Goal: Learn about a topic

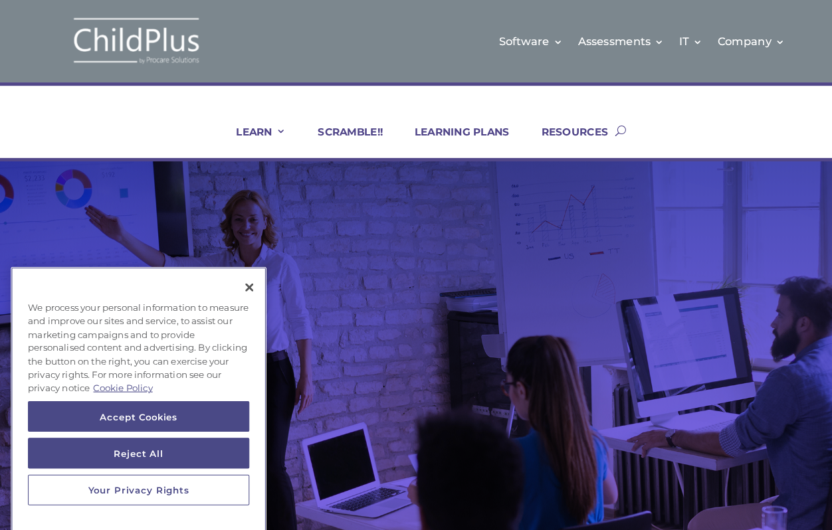
scroll to position [1, 0]
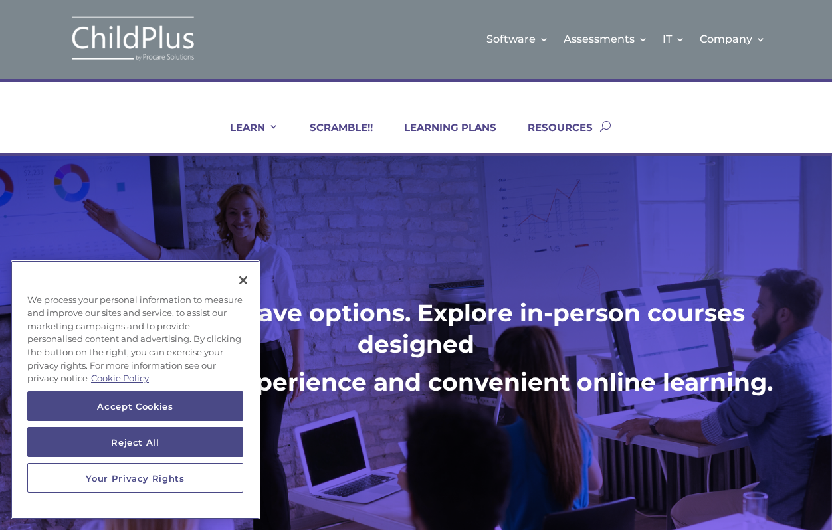
click at [242, 266] on button "Close" at bounding box center [242, 280] width 29 height 29
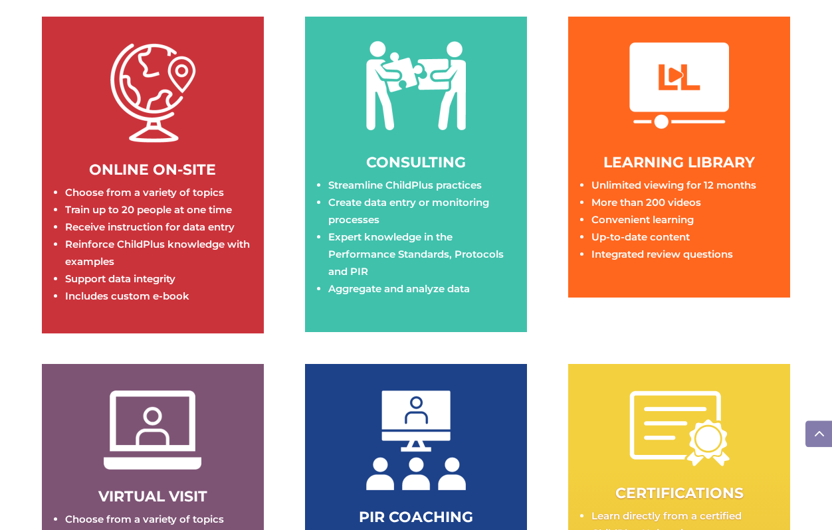
scroll to position [1966, 0]
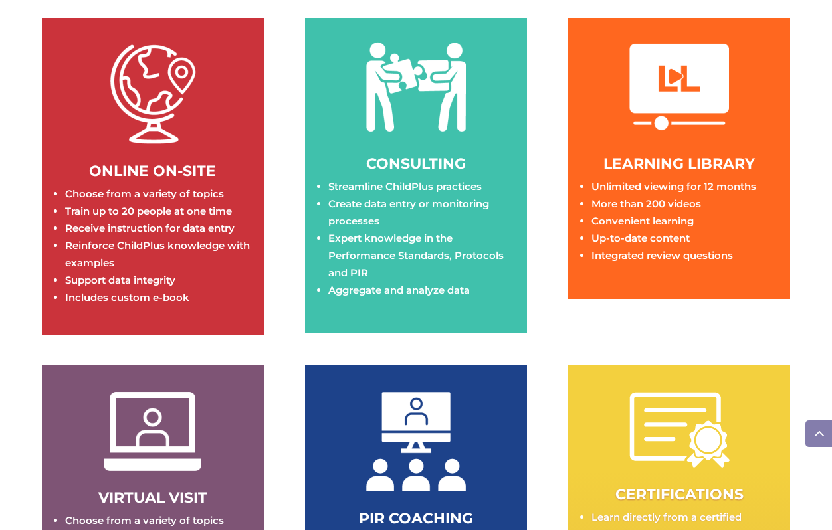
click at [138, 208] on li "Train up to 20 people at one time" at bounding box center [157, 211] width 185 height 17
click at [153, 237] on li "Reinforce ChildPlus knowledge with examples" at bounding box center [157, 254] width 185 height 35
click at [151, 164] on span "ONLINE ON-SITE" at bounding box center [152, 171] width 127 height 18
click at [149, 162] on span "ONLINE ON-SITE" at bounding box center [152, 171] width 127 height 18
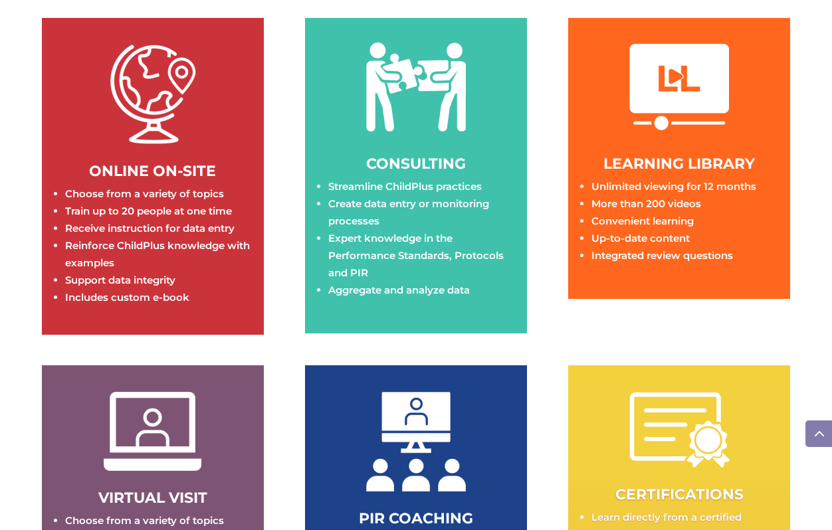
click at [153, 238] on li "Reinforce ChildPlus knowledge with examples" at bounding box center [157, 254] width 185 height 35
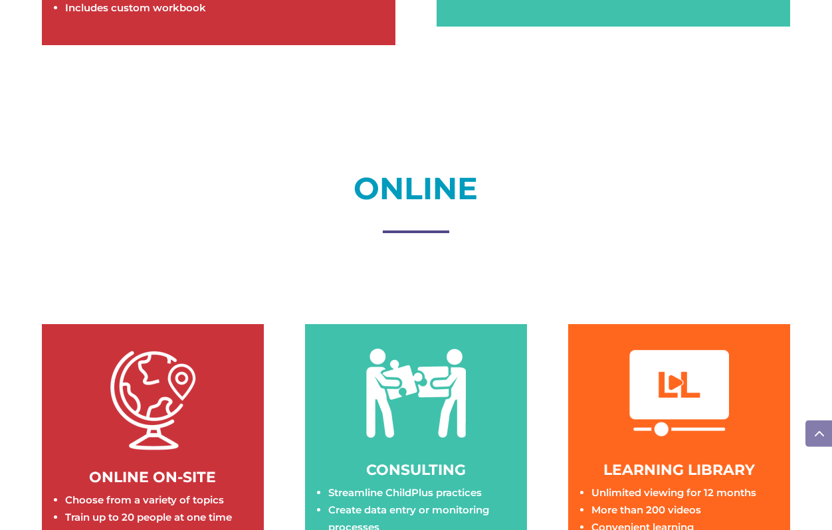
scroll to position [1648, 0]
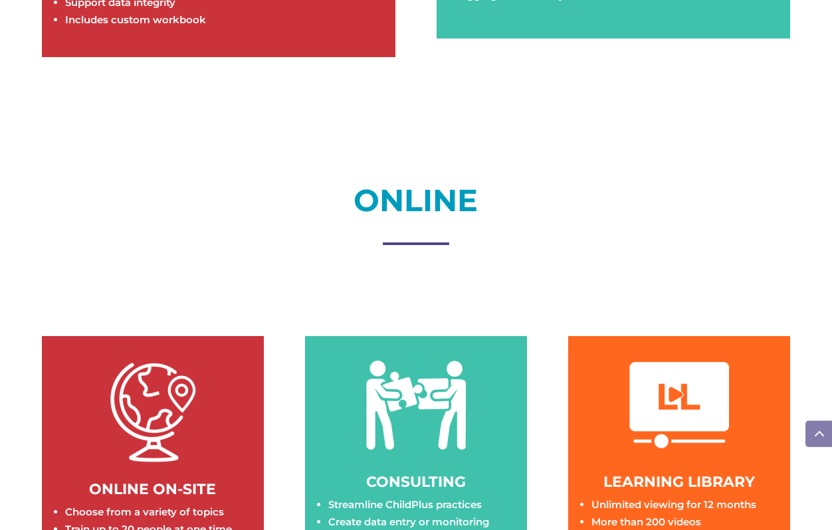
click at [195, 363] on img at bounding box center [153, 413] width 100 height 100
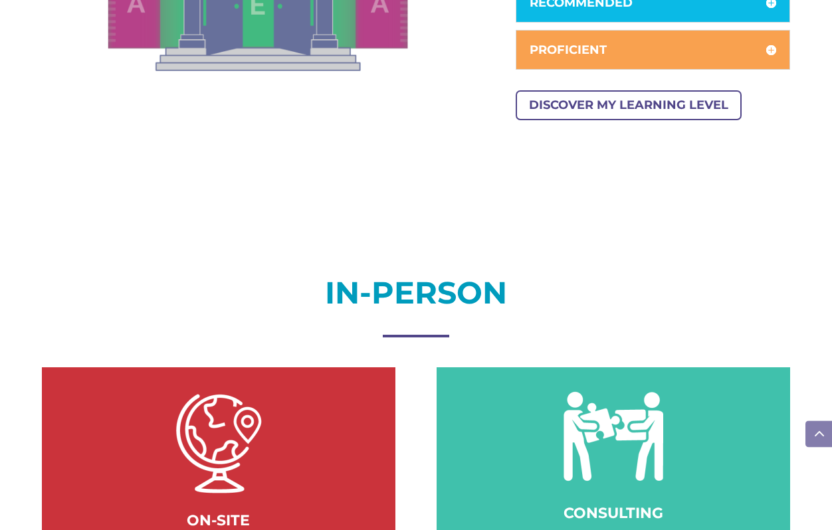
scroll to position [1095, 0]
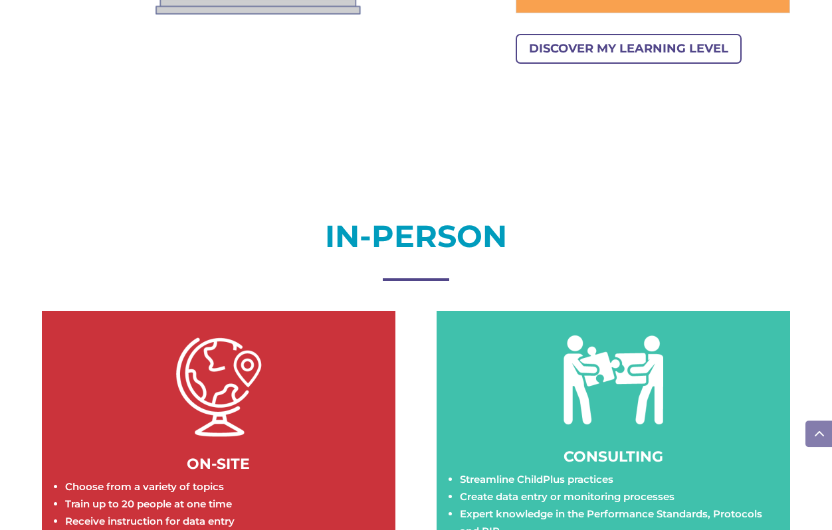
click at [180, 365] on img at bounding box center [219, 387] width 100 height 100
click at [137, 478] on li "Choose from a variety of topics" at bounding box center [223, 486] width 317 height 17
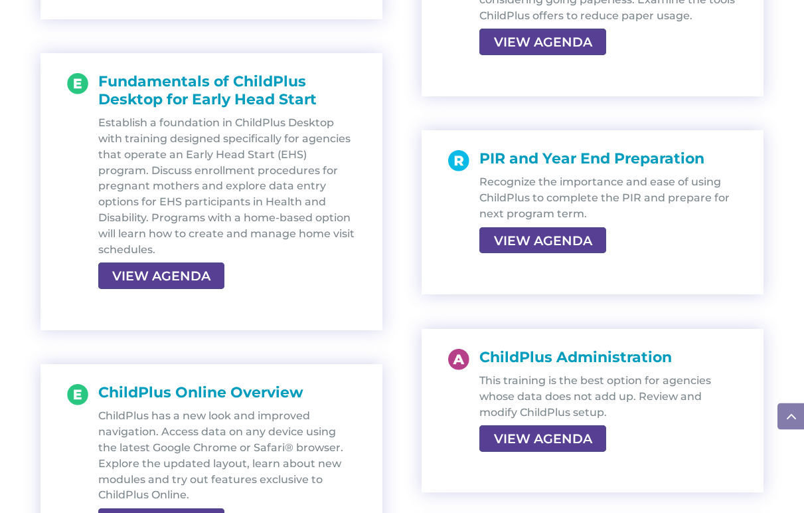
scroll to position [2046, 0]
